Goal: Task Accomplishment & Management: Complete application form

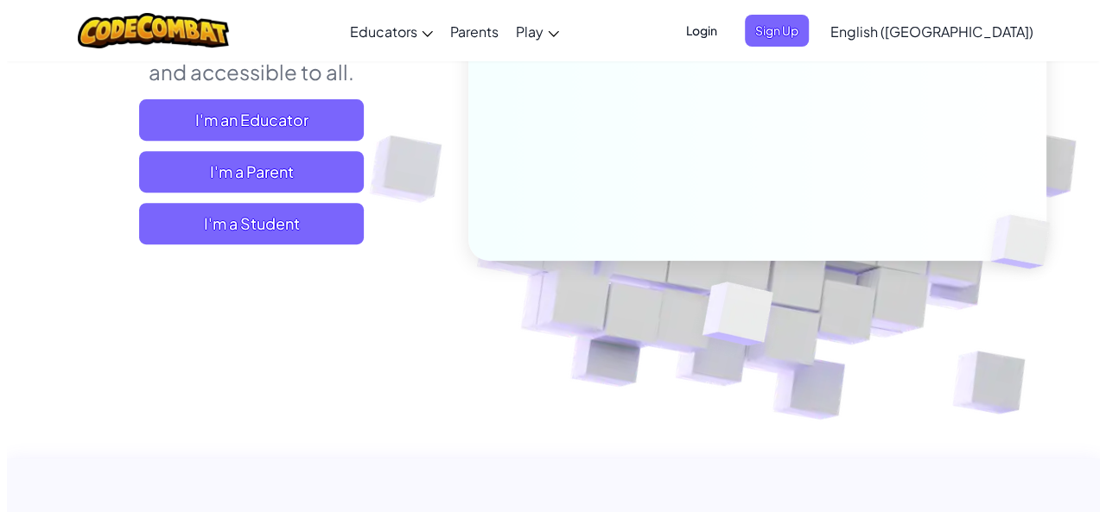
scroll to position [274, 0]
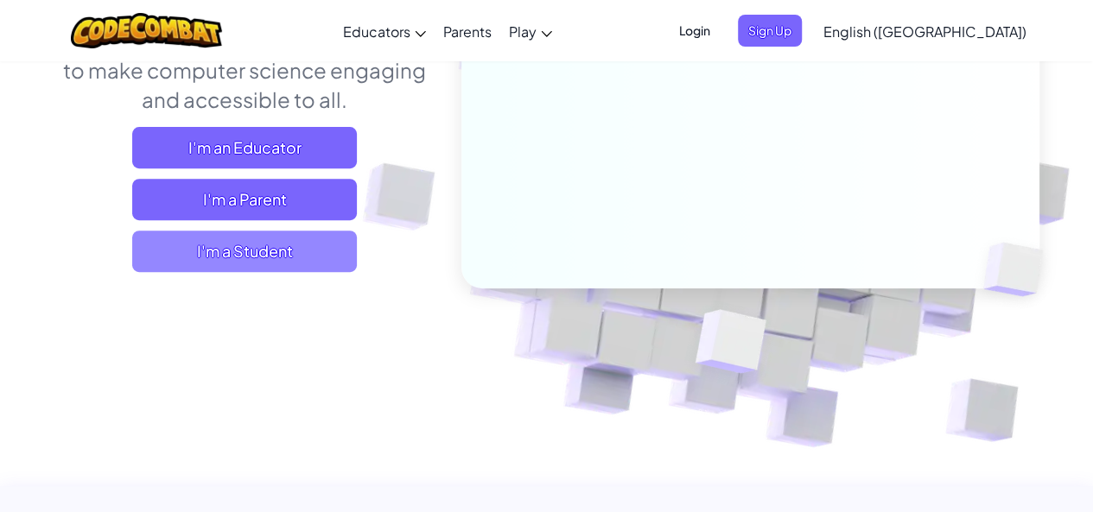
click at [230, 260] on span "I'm a Student" at bounding box center [244, 251] width 225 height 41
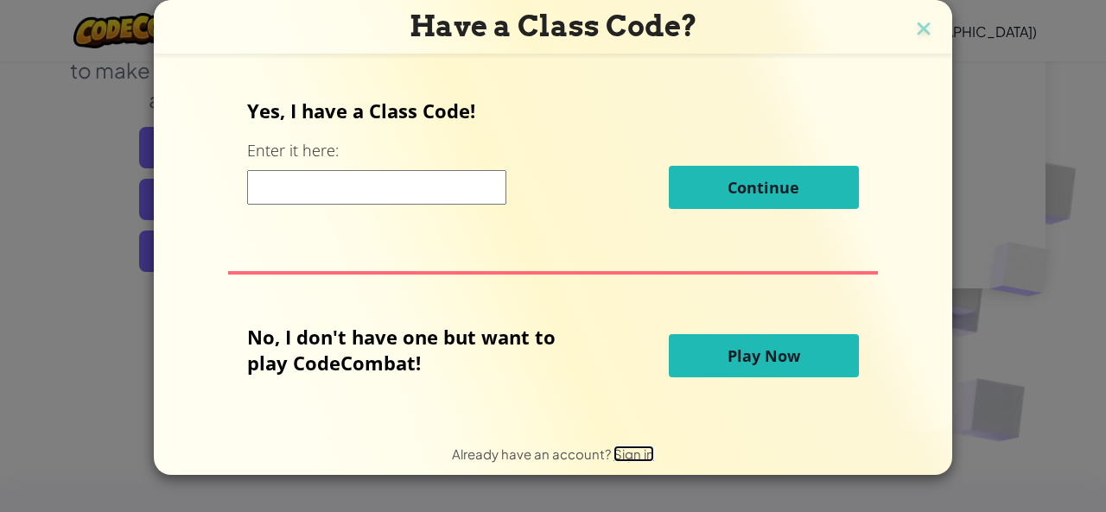
click at [636, 454] on span "Sign in" at bounding box center [634, 454] width 41 height 16
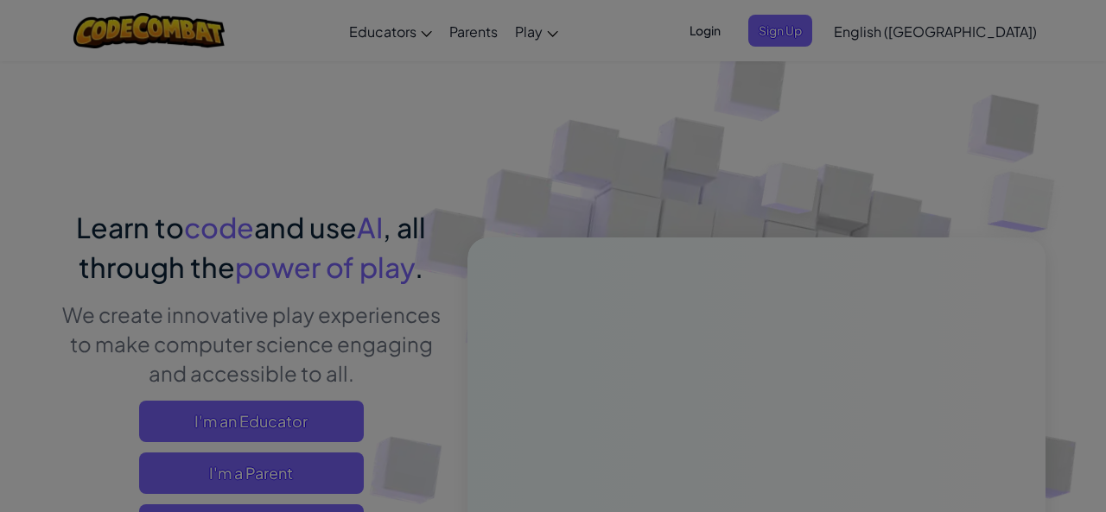
type input "[PERSON_NAME] metai"
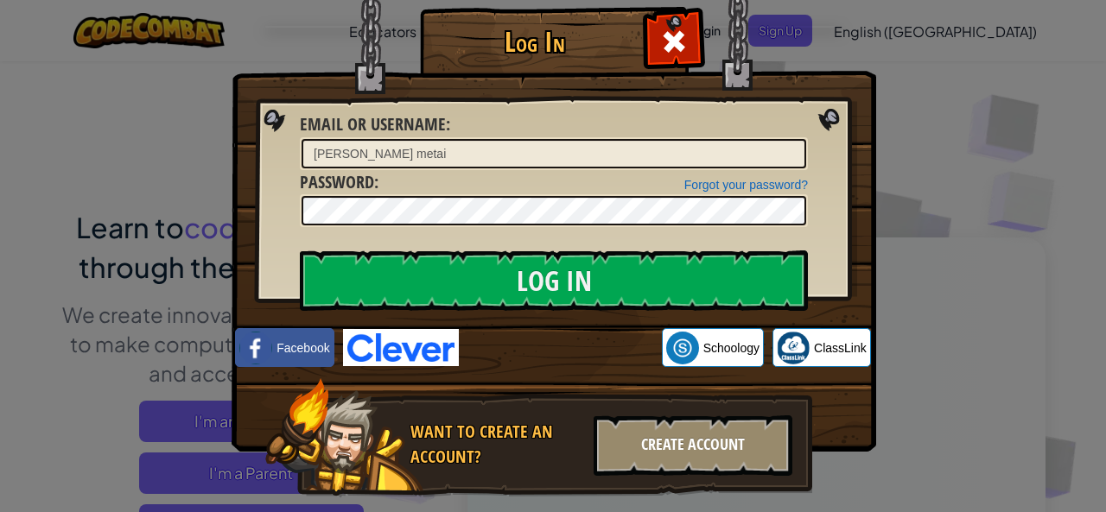
click at [644, 449] on div "Create Account" at bounding box center [693, 446] width 199 height 60
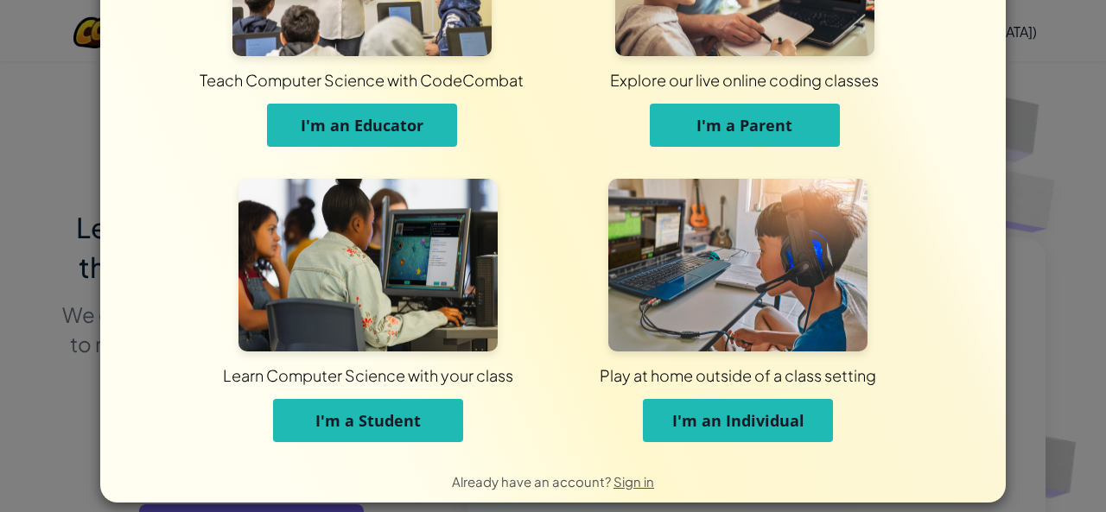
scroll to position [171, 0]
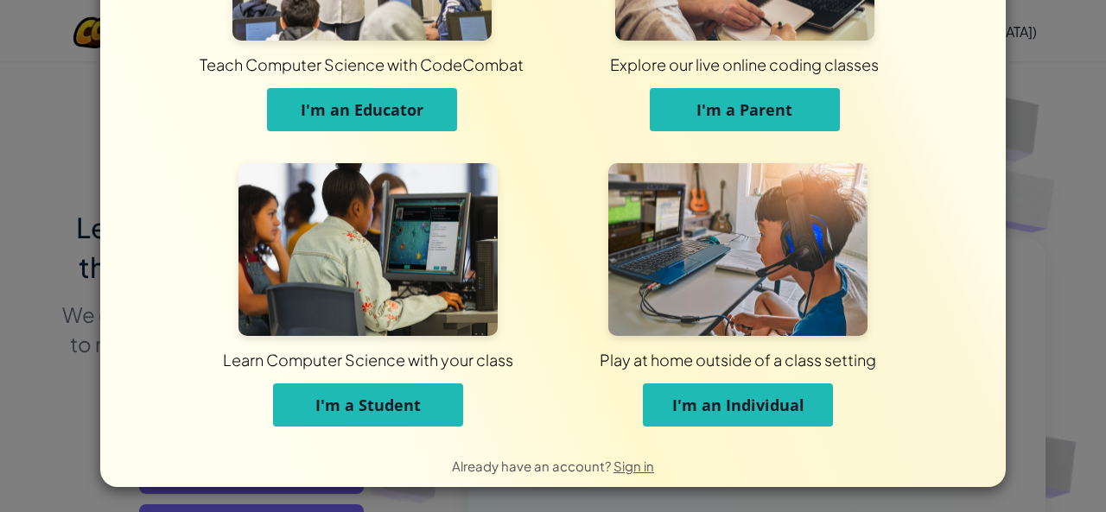
click at [395, 391] on button "I'm a Student" at bounding box center [368, 405] width 190 height 43
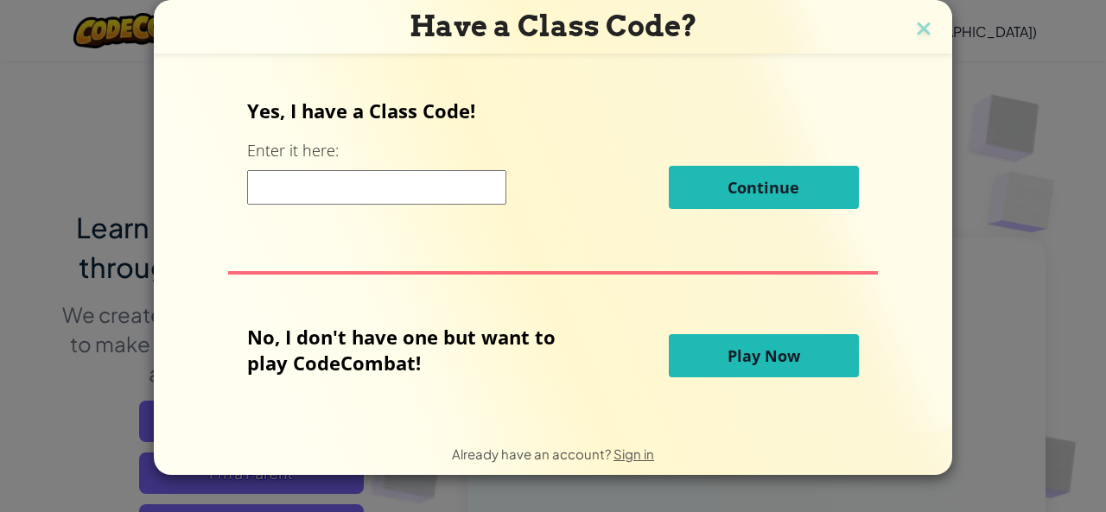
scroll to position [0, 0]
click at [631, 455] on span "Sign in" at bounding box center [634, 454] width 41 height 16
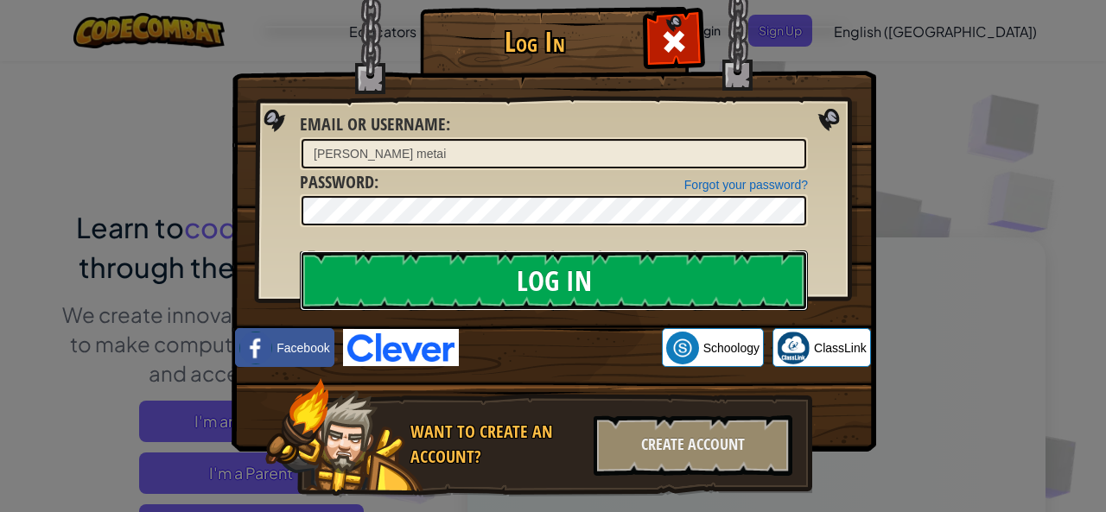
click at [608, 267] on input "Log In" at bounding box center [554, 281] width 508 height 60
